Goal: Task Accomplishment & Management: Manage account settings

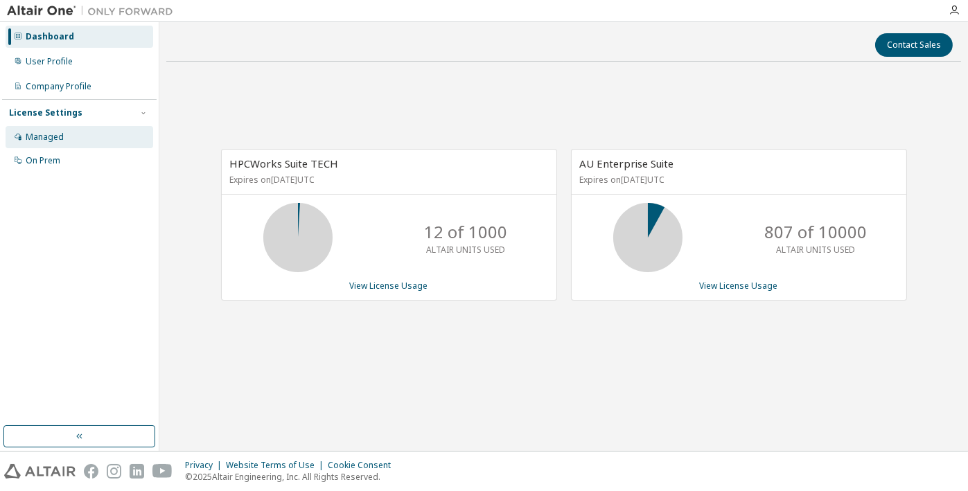
click at [78, 140] on div "Managed" at bounding box center [80, 137] width 148 height 22
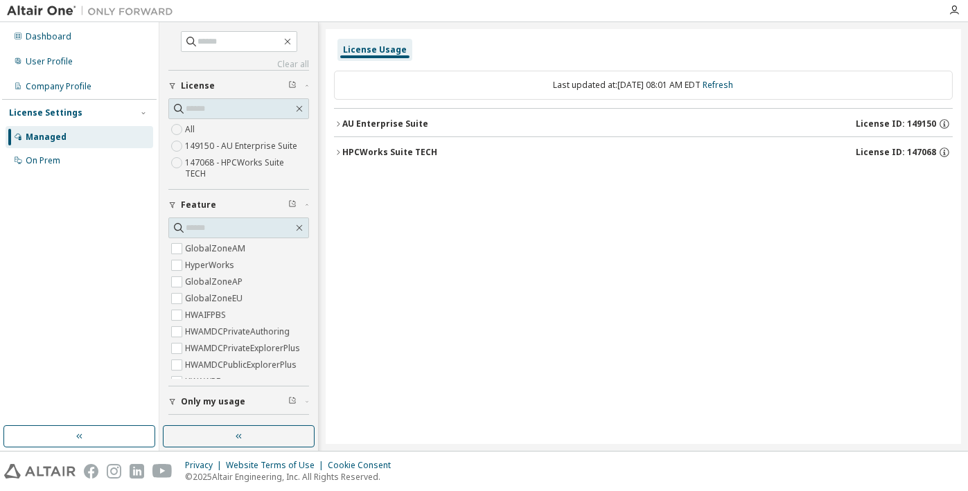
click at [338, 122] on icon "button" at bounding box center [338, 124] width 8 height 8
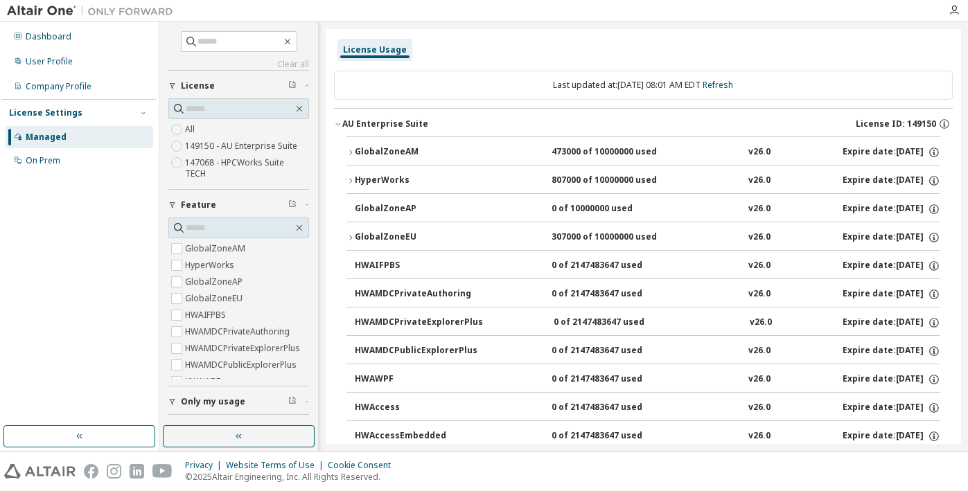
click at [342, 120] on icon "button" at bounding box center [338, 124] width 8 height 8
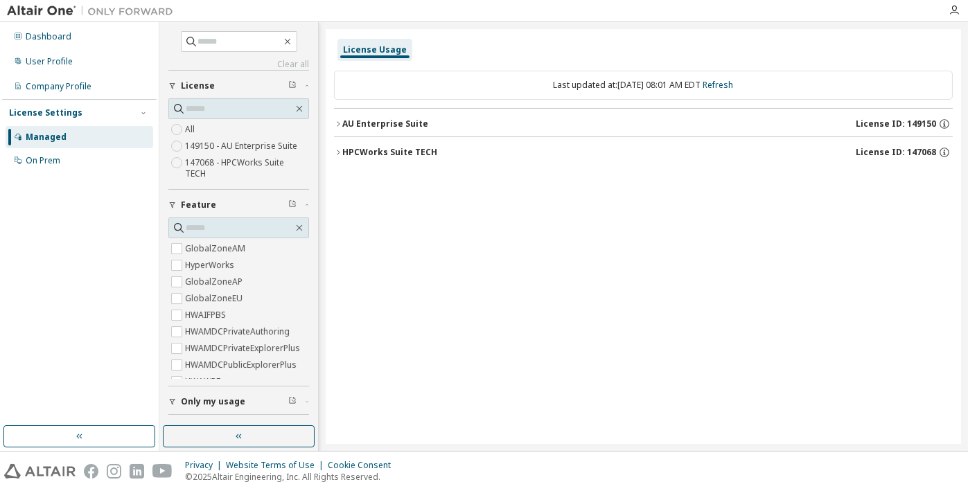
click at [334, 150] on icon "button" at bounding box center [338, 152] width 8 height 8
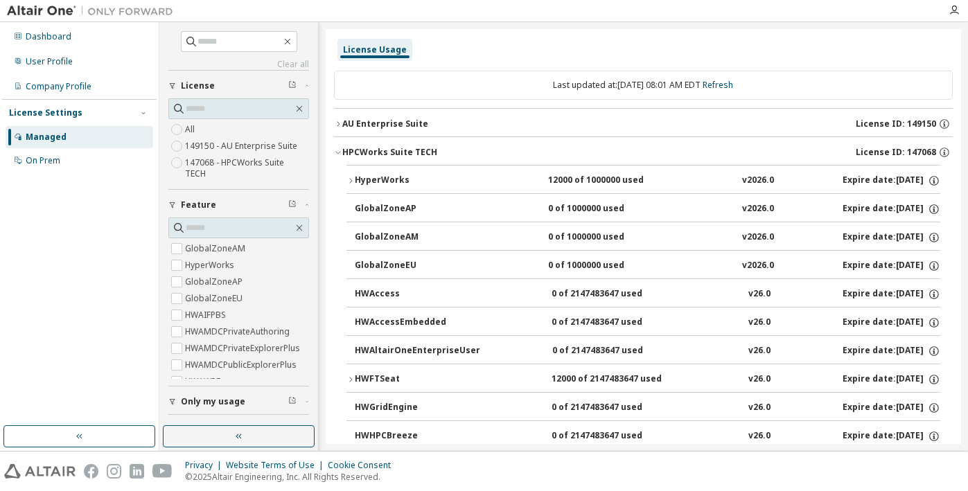
click at [334, 150] on icon "button" at bounding box center [338, 152] width 8 height 8
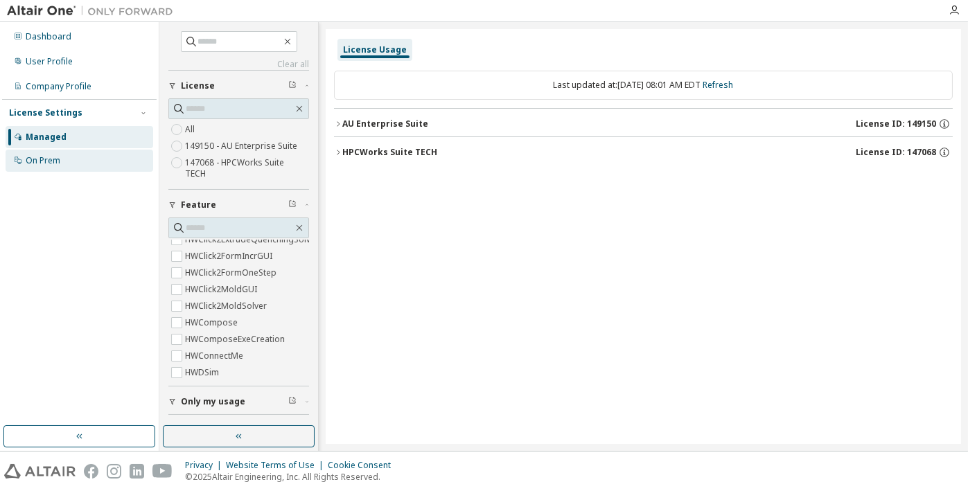
scroll to position [609, 0]
click at [43, 160] on div "On Prem" at bounding box center [43, 160] width 35 height 11
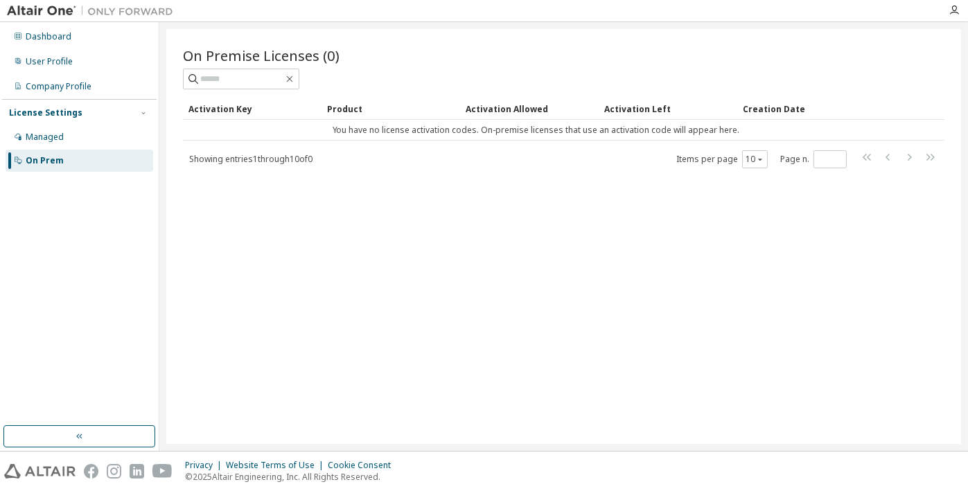
click at [608, 198] on div "On Premise Licenses (0) Clear Load Save Save As Field Operator Value Select fil…" at bounding box center [563, 236] width 795 height 415
click at [442, 132] on td "You have no license activation codes. On-premise licenses that use an activatio…" at bounding box center [536, 130] width 706 height 21
drag, startPoint x: 377, startPoint y: 127, endPoint x: 621, endPoint y: 139, distance: 244.3
click at [621, 139] on td "You have no license activation codes. On-premise licenses that use an activatio…" at bounding box center [536, 130] width 706 height 21
click at [560, 166] on div "Showing entries 1 through 10 of 0 Items per page 10 Page n. *" at bounding box center [564, 159] width 762 height 20
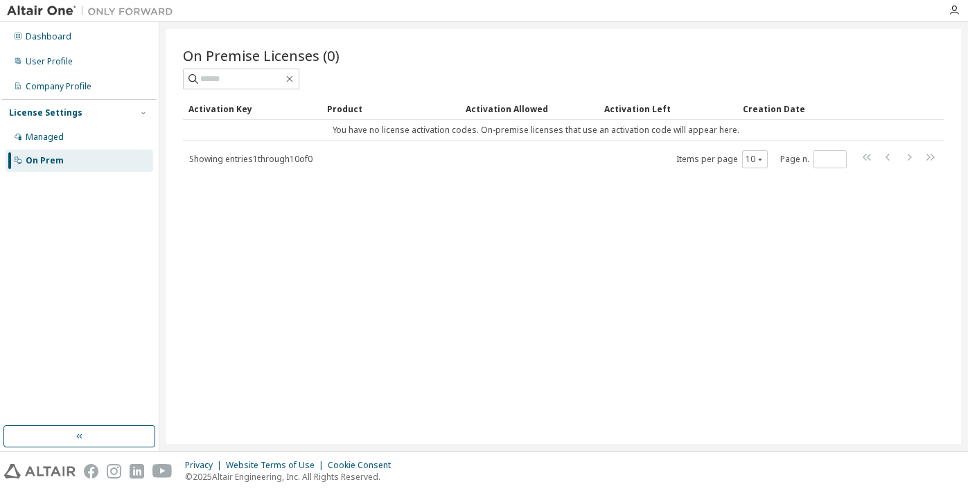
click at [495, 143] on div "Activation Key Product Activation Allowed Activation Left Creation Date You hav…" at bounding box center [564, 133] width 762 height 71
drag, startPoint x: 462, startPoint y: 127, endPoint x: 749, endPoint y: 138, distance: 286.5
click at [749, 138] on td "You have no license activation codes. On-premise licenses that use an activatio…" at bounding box center [536, 130] width 706 height 21
click at [553, 160] on div "Showing entries 1 through 10 of 0 Items per page 10 Page n. *" at bounding box center [564, 159] width 762 height 20
click at [552, 160] on div "Showing entries 1 through 10 of 0 Items per page 10 Page n. *" at bounding box center [564, 159] width 762 height 20
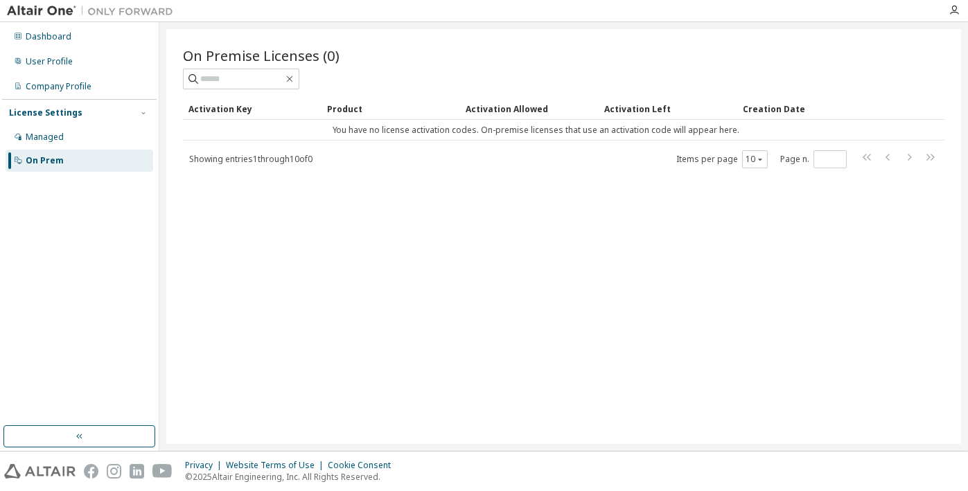
click at [545, 156] on div "Showing entries 1 through 10 of 0 Items per page 10 Page n. *" at bounding box center [564, 159] width 762 height 20
click at [54, 137] on div "Managed" at bounding box center [45, 137] width 38 height 11
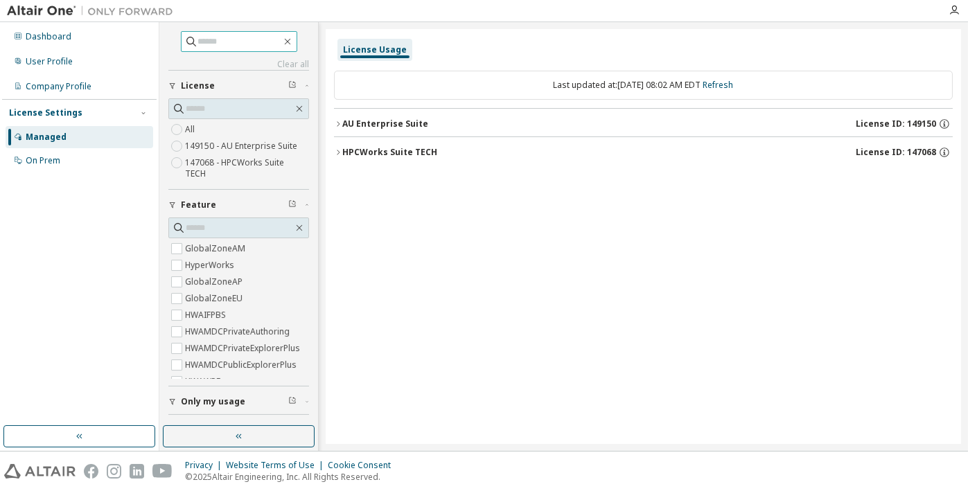
click at [223, 40] on input "text" at bounding box center [239, 42] width 83 height 14
type input "*******"
click at [192, 130] on label "All" at bounding box center [191, 129] width 12 height 17
click at [428, 122] on div "AU Enterprise Suite License ID: 149150" at bounding box center [647, 124] width 611 height 12
click at [401, 120] on div "AU Enterprise Suite" at bounding box center [385, 124] width 86 height 11
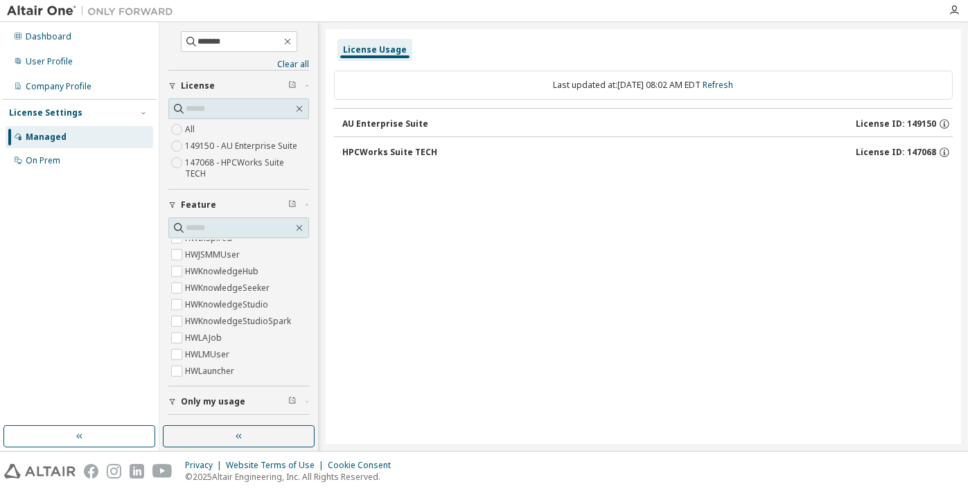
scroll to position [2957, 0]
click at [243, 144] on label "149150 - AU Enterprise Suite" at bounding box center [242, 146] width 115 height 17
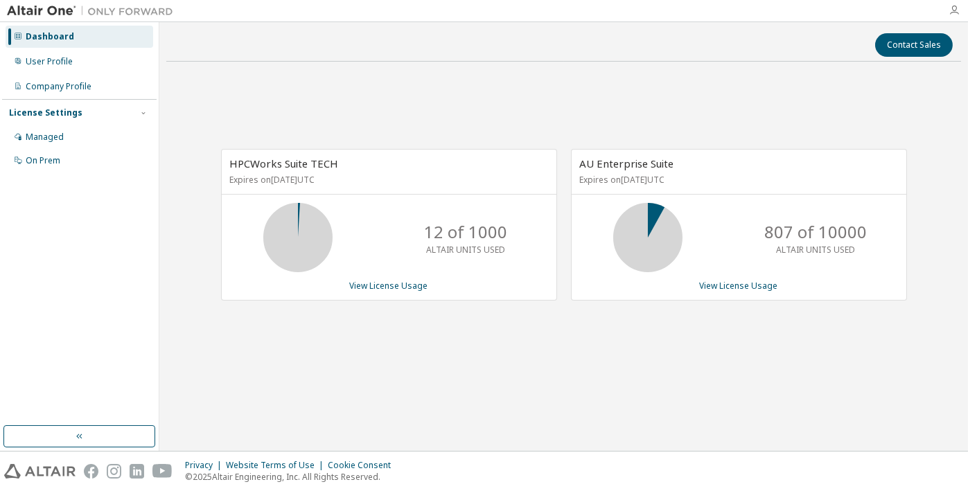
click at [954, 12] on icon "button" at bounding box center [954, 10] width 11 height 11
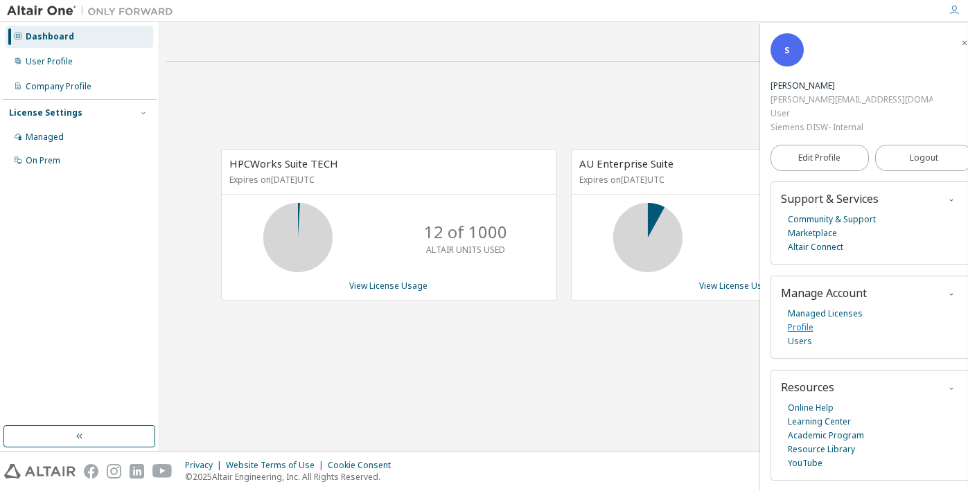
click at [796, 321] on link "Profile" at bounding box center [801, 328] width 26 height 14
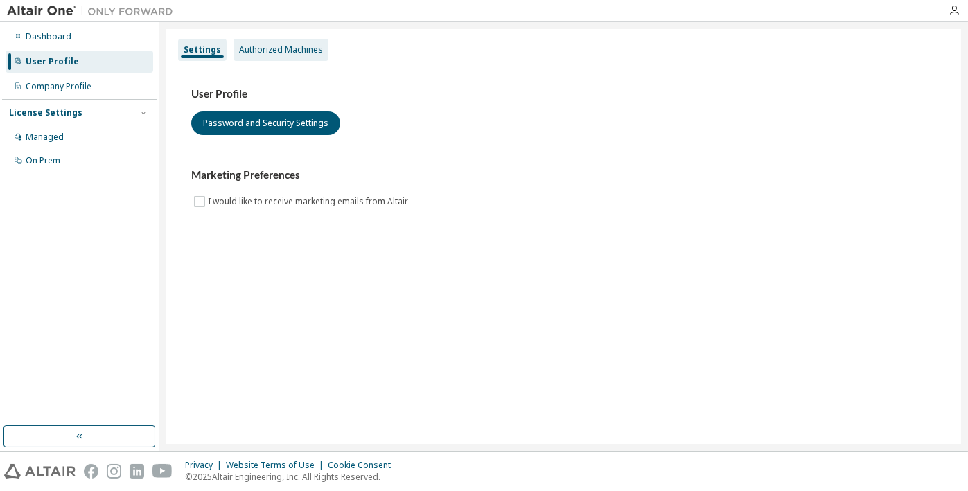
click at [286, 44] on div "Authorized Machines" at bounding box center [281, 49] width 84 height 11
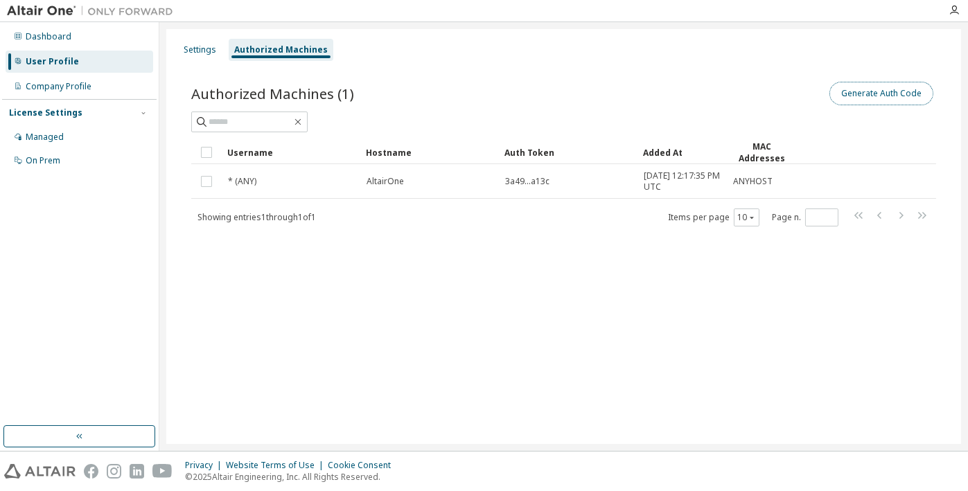
click at [889, 91] on button "Generate Auth Code" at bounding box center [882, 94] width 104 height 24
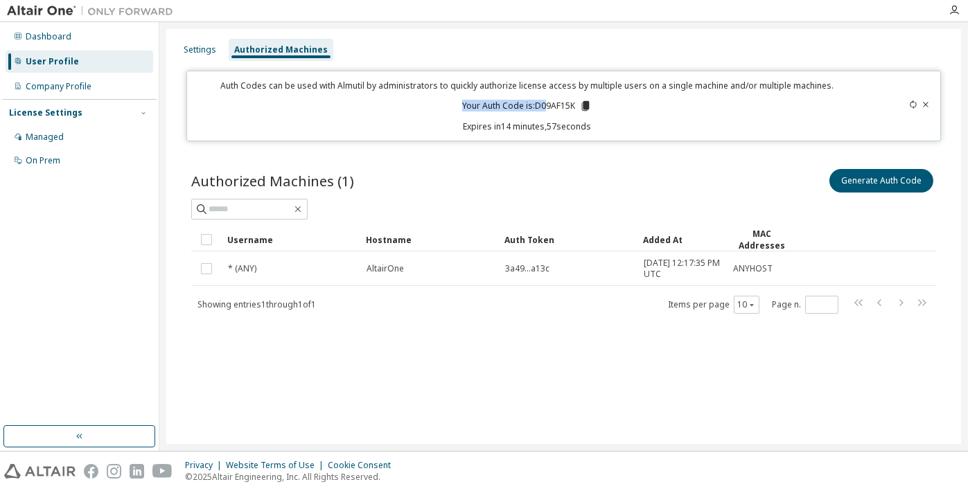
click at [546, 99] on div "Auth Codes can be used with Almutil by administrators to quickly authorize lice…" at bounding box center [526, 106] width 663 height 53
click at [546, 100] on p "Your Auth Code is: D09AF15K" at bounding box center [527, 106] width 130 height 12
click at [557, 103] on p "Your Auth Code is: D09AF15K" at bounding box center [527, 106] width 130 height 12
click at [591, 103] on icon at bounding box center [586, 106] width 12 height 12
click at [548, 419] on div "Settings Authorized Machines Auth Codes can be used with Almutil by administrat…" at bounding box center [563, 236] width 795 height 415
